Goal: Transaction & Acquisition: Purchase product/service

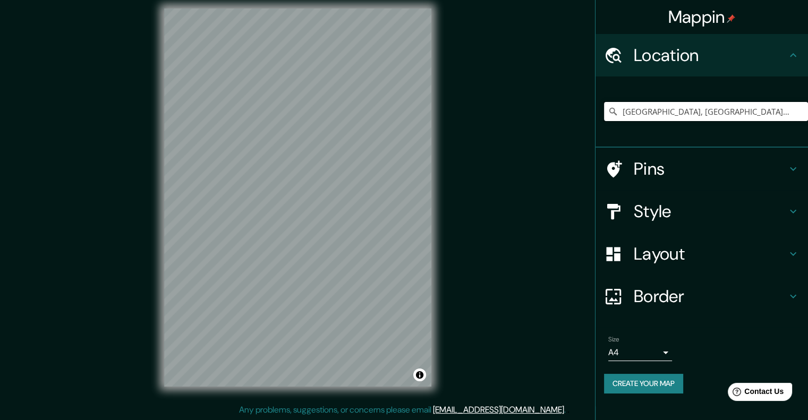
click at [704, 112] on input "[GEOGRAPHIC_DATA], [GEOGRAPHIC_DATA], [GEOGRAPHIC_DATA]" at bounding box center [706, 111] width 204 height 19
click at [688, 113] on input "Pick your city or area" at bounding box center [706, 111] width 204 height 19
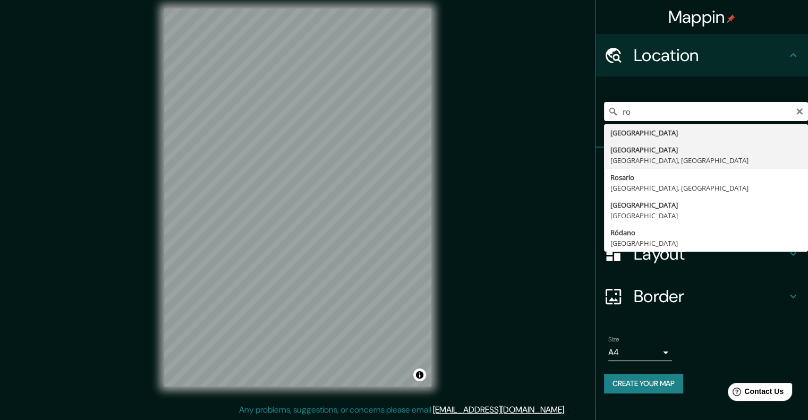
type input "[GEOGRAPHIC_DATA], [GEOGRAPHIC_DATA], [GEOGRAPHIC_DATA]"
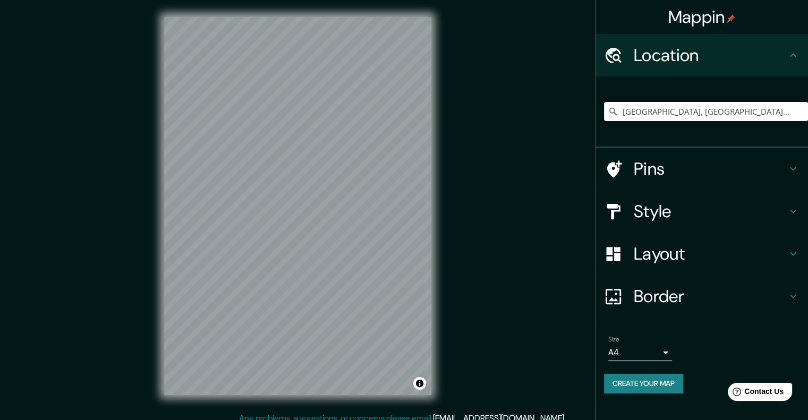
click at [665, 213] on h4 "Style" at bounding box center [710, 211] width 153 height 21
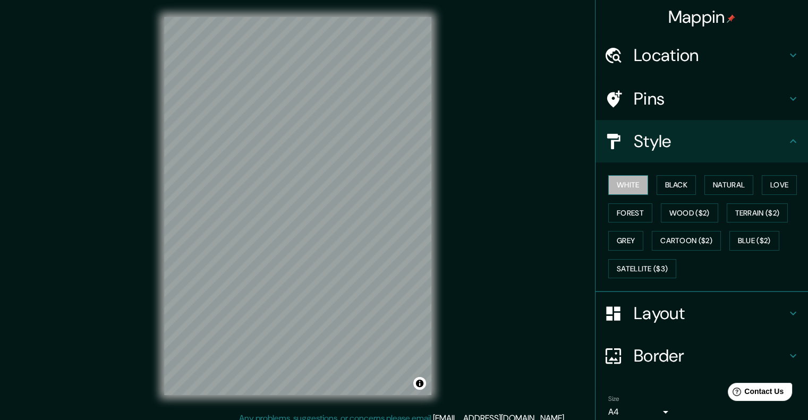
click at [629, 186] on button "White" at bounding box center [628, 185] width 40 height 20
click at [648, 182] on div "White Black Natural Love Forest Wood ($2) Terrain ($2) Grey Cartoon ($2) Blue (…" at bounding box center [706, 227] width 204 height 112
click at [657, 183] on button "Black" at bounding box center [677, 185] width 40 height 20
click at [639, 266] on button "Satellite ($3)" at bounding box center [642, 269] width 68 height 20
click at [509, 180] on div "Mappin Location Roma, Ciudad metropolitana de Roma Capital, Italia Pins Style W…" at bounding box center [404, 214] width 808 height 429
